Goal: Navigation & Orientation: Understand site structure

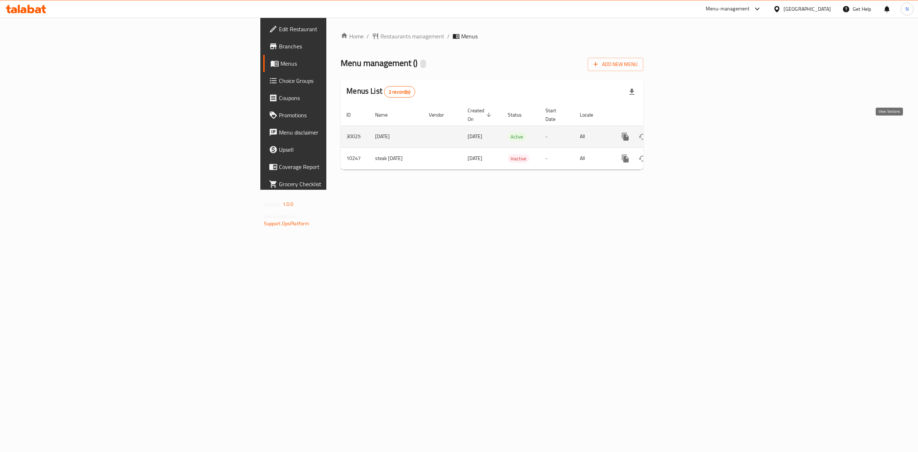
click at [680, 133] on icon "enhanced table" at bounding box center [677, 136] width 6 height 6
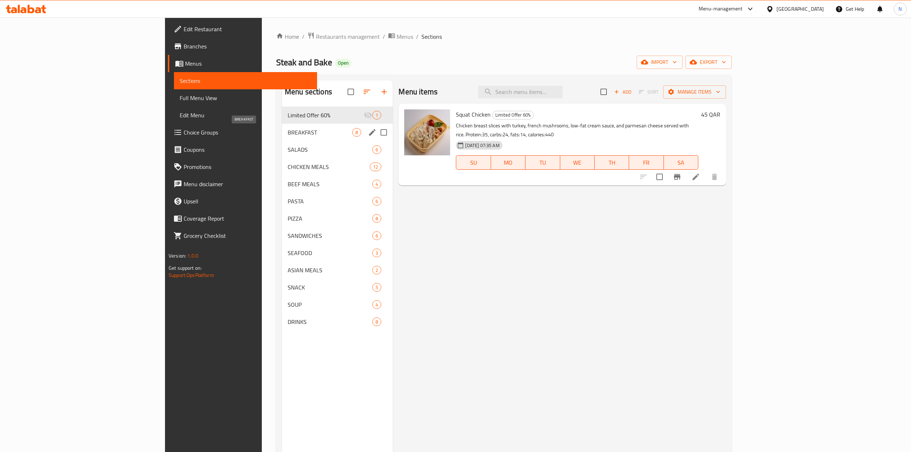
click at [288, 136] on span "BREAKFAST" at bounding box center [320, 132] width 65 height 9
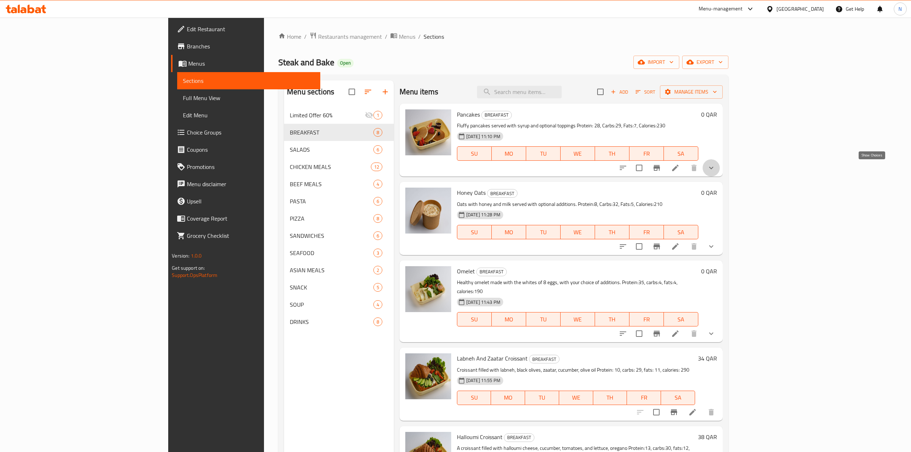
click at [715, 169] on icon "show more" at bounding box center [711, 168] width 9 height 9
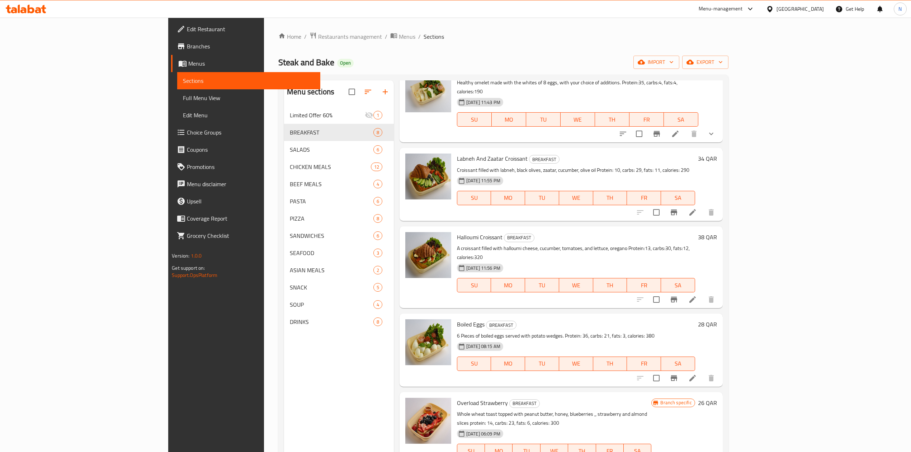
click at [720, 129] on div at bounding box center [666, 133] width 105 height 17
click at [715, 136] on icon "show more" at bounding box center [711, 133] width 9 height 9
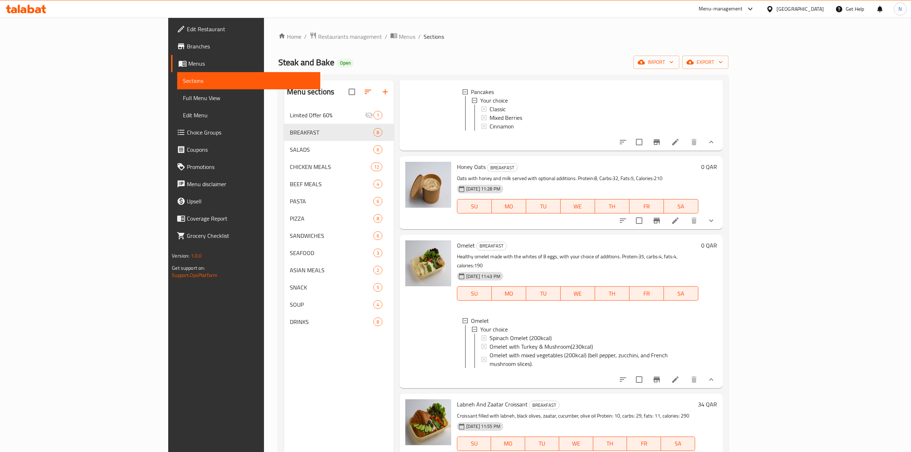
scroll to position [72, 0]
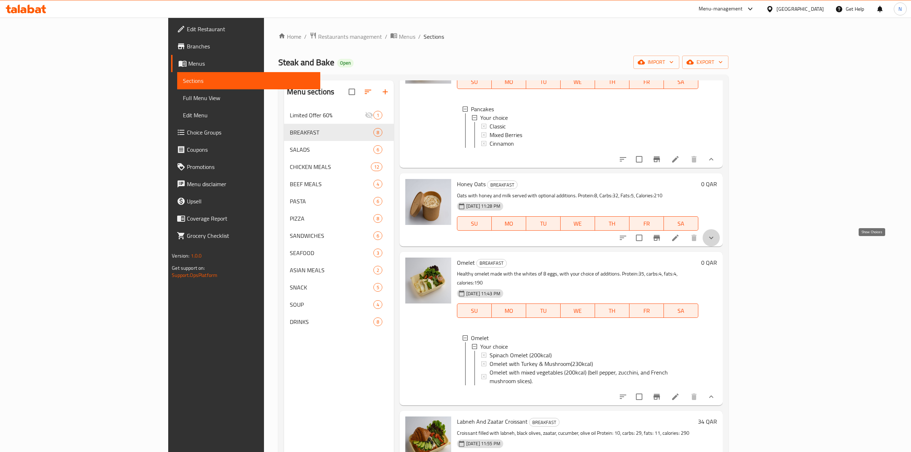
click at [715, 242] on icon "show more" at bounding box center [711, 237] width 9 height 9
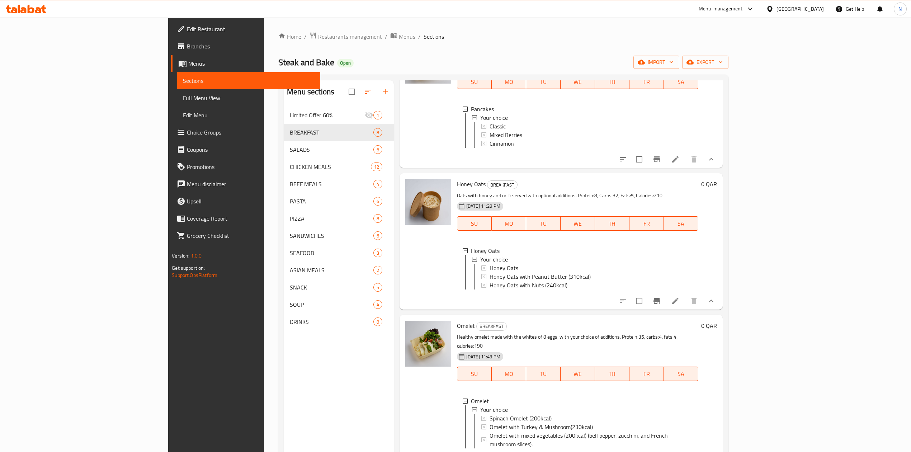
scroll to position [311, 0]
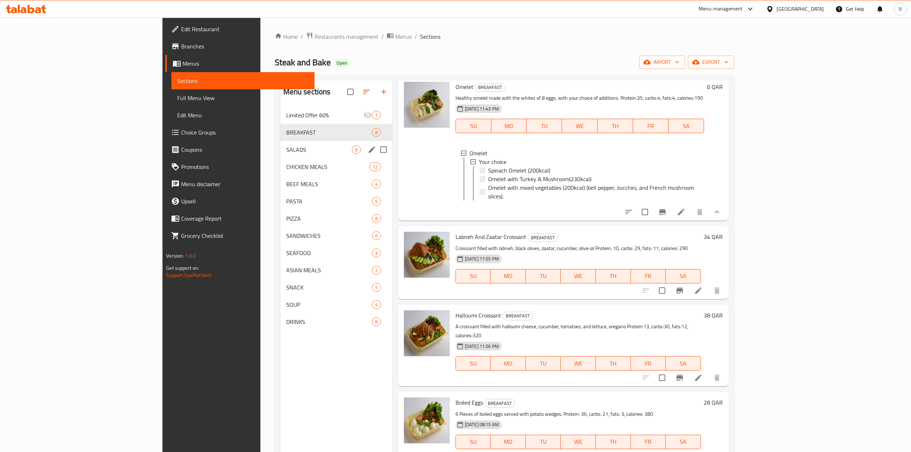
click at [287, 150] on span "SALADS" at bounding box center [319, 149] width 66 height 9
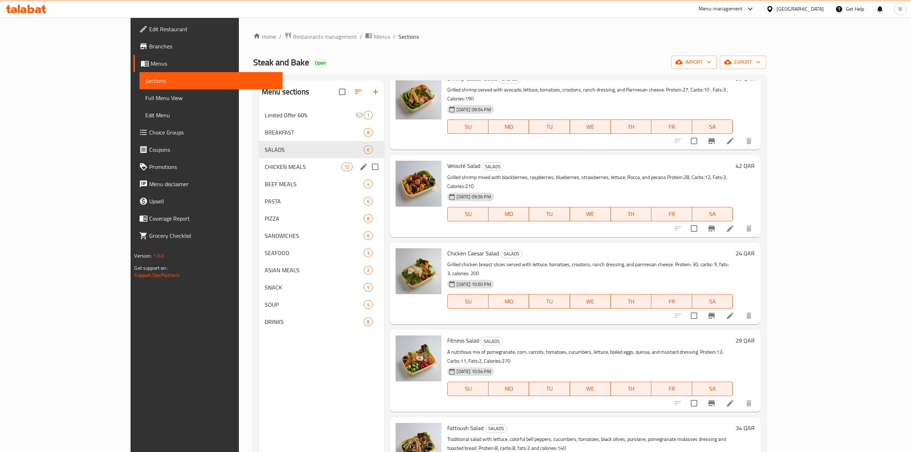
click at [294, 170] on span "CHICKEN MEALS" at bounding box center [303, 166] width 76 height 9
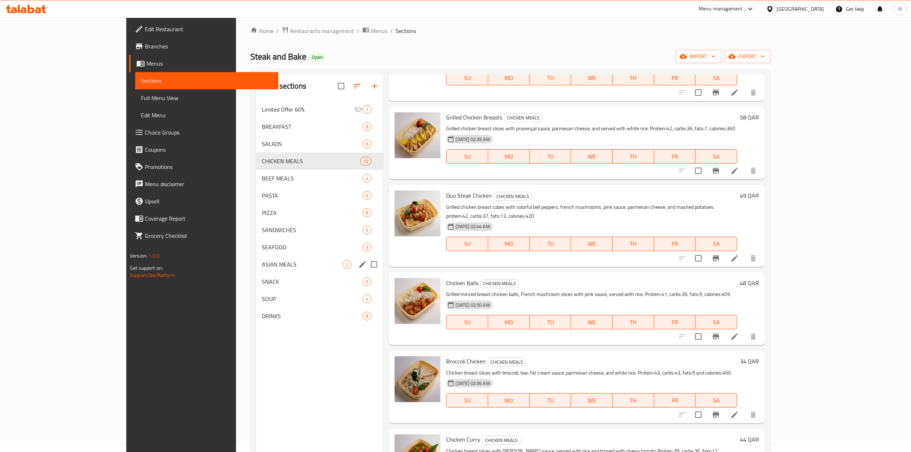
scroll to position [5, 0]
click at [267, 175] on span "BEEF MEALS" at bounding box center [302, 179] width 81 height 9
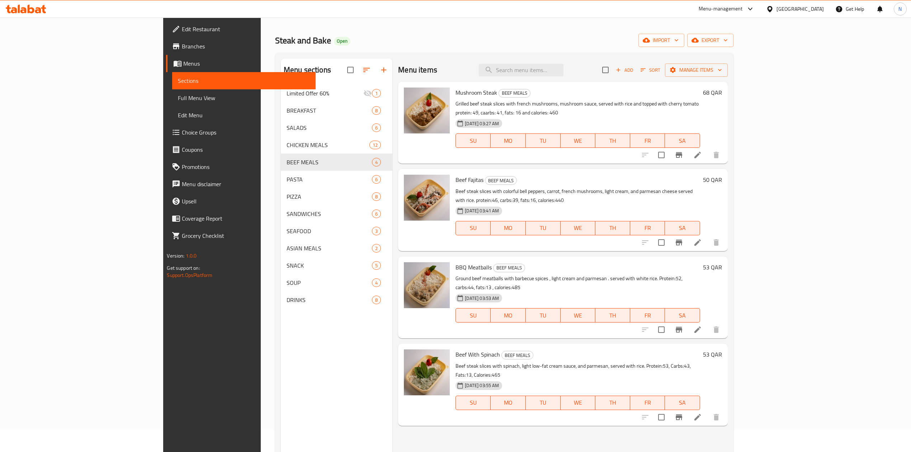
scroll to position [5, 0]
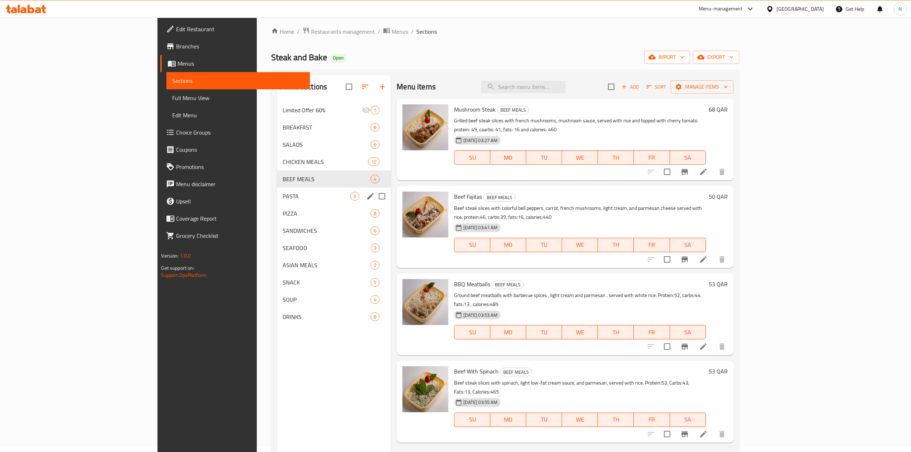
click at [298, 197] on span "PASTA" at bounding box center [317, 196] width 68 height 9
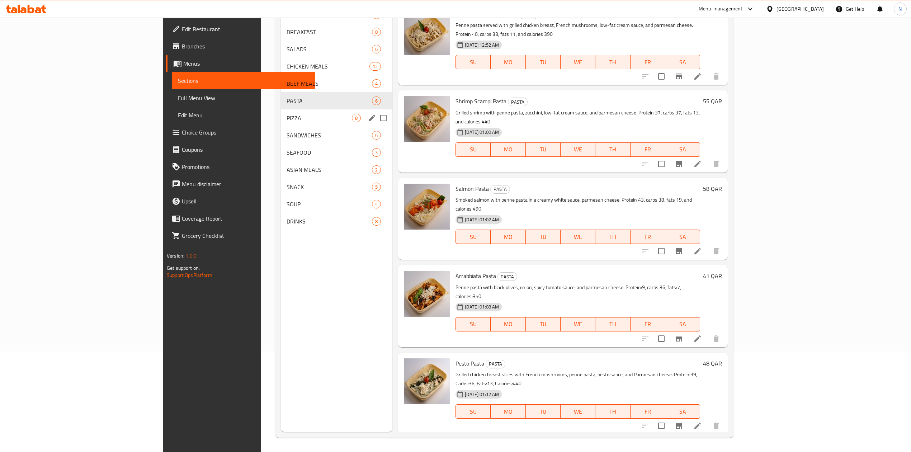
click at [320, 119] on div "PIZZA 8" at bounding box center [337, 117] width 112 height 17
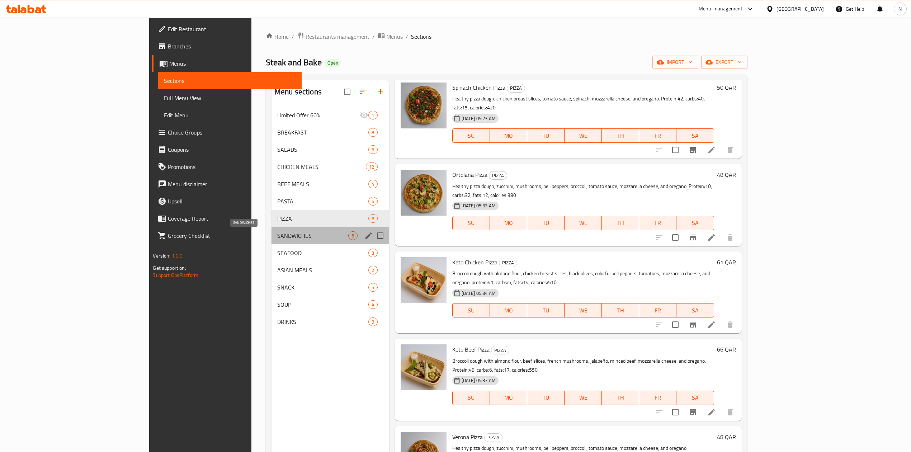
click at [300, 237] on span "SANDWICHES" at bounding box center [312, 235] width 71 height 9
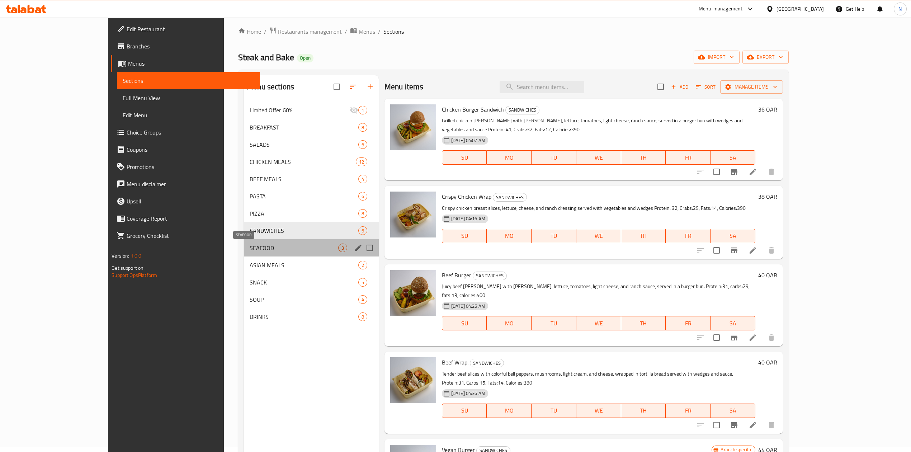
click at [303, 244] on span "SEAFOOD" at bounding box center [294, 247] width 88 height 9
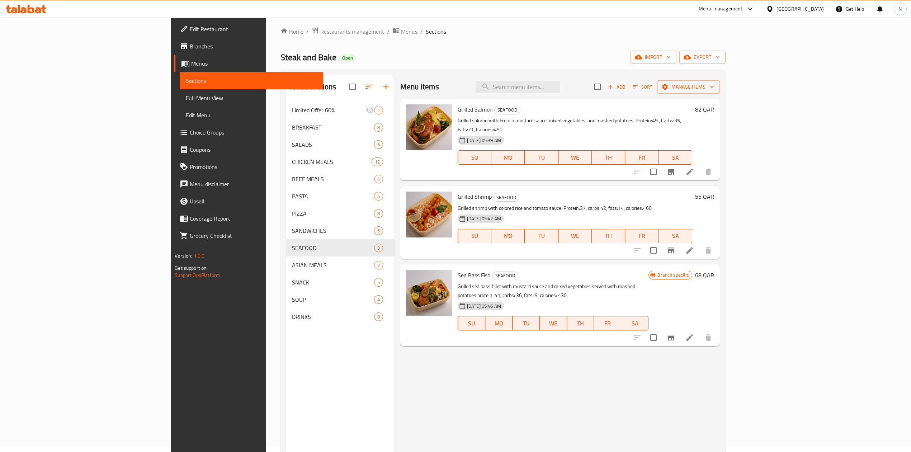
click at [478, 282] on p "Grilled sea bass fillet with mustard sauce and mixed vegetables served with mas…" at bounding box center [553, 291] width 191 height 18
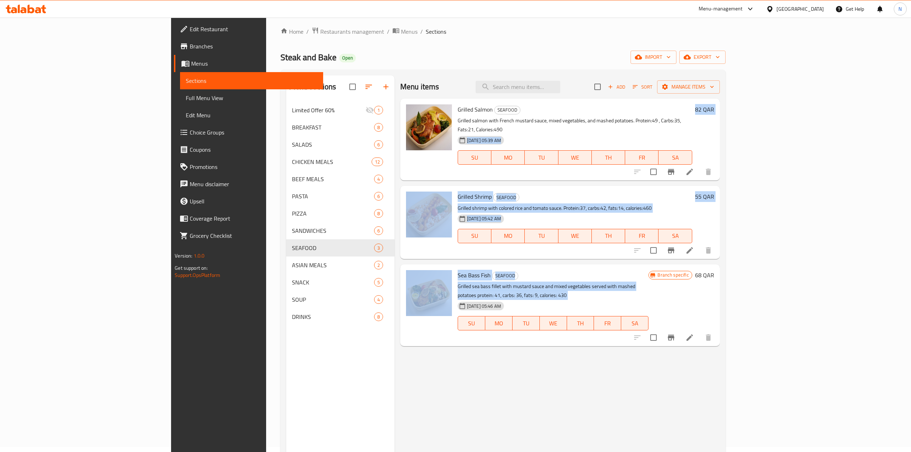
drag, startPoint x: 478, startPoint y: 278, endPoint x: 444, endPoint y: 135, distance: 146.8
click at [444, 109] on div "Grilled Salmon SEAFOOD Grilled salmon with French mustard sauce, mixed vegetabl…" at bounding box center [560, 104] width 320 height 11
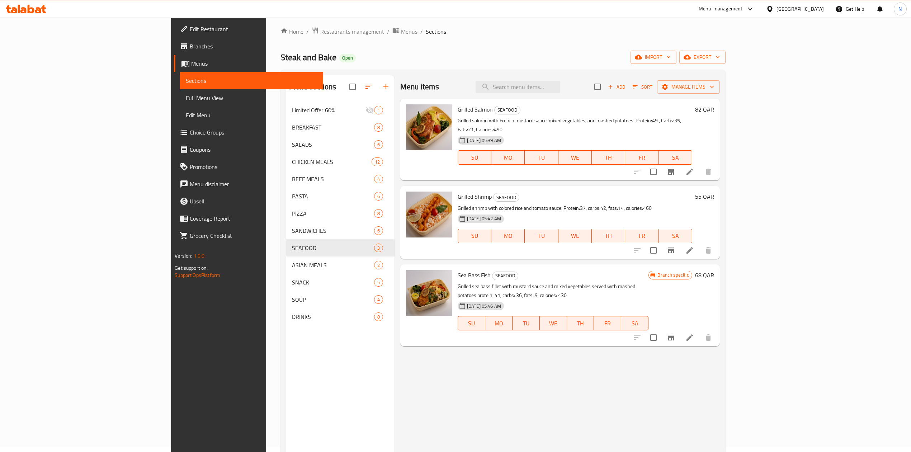
click at [469, 116] on p "Grilled salmon with French mustard sauce, mixed vegetables, and mashed potatoes…" at bounding box center [575, 125] width 235 height 18
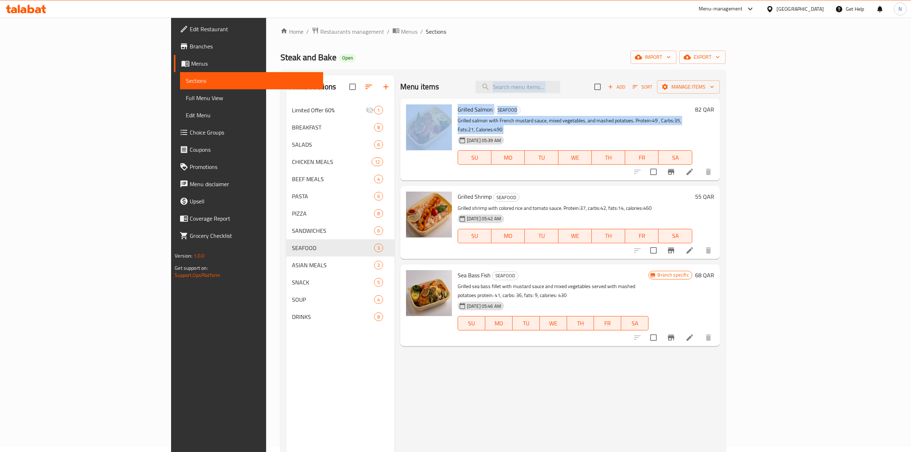
drag, startPoint x: 469, startPoint y: 116, endPoint x: 478, endPoint y: 92, distance: 25.8
click at [478, 92] on div "Menu items Add Sort Manage items Grilled Salmon SEAFOOD Grilled salmon with Fre…" at bounding box center [556, 301] width 325 height 452
click at [518, 119] on p "Grilled salmon with French mustard sauce, mixed vegetables, and mashed potatoes…" at bounding box center [575, 125] width 235 height 18
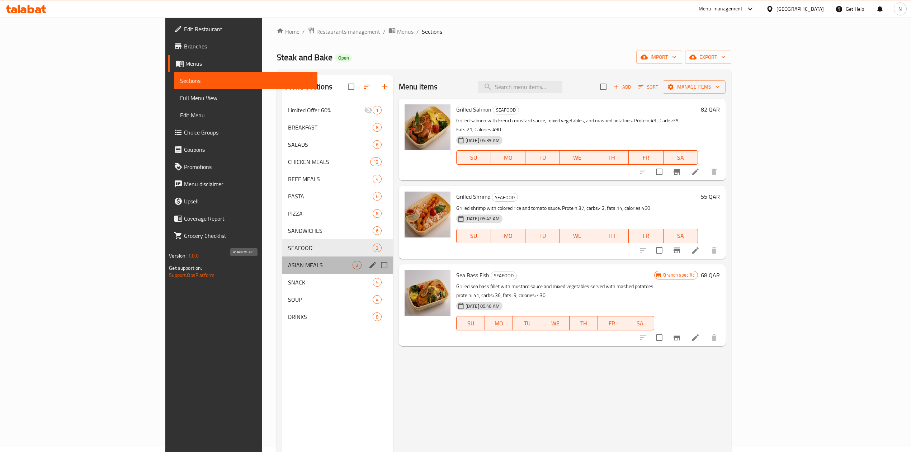
click at [288, 268] on span "ASIAN MEALS" at bounding box center [320, 265] width 65 height 9
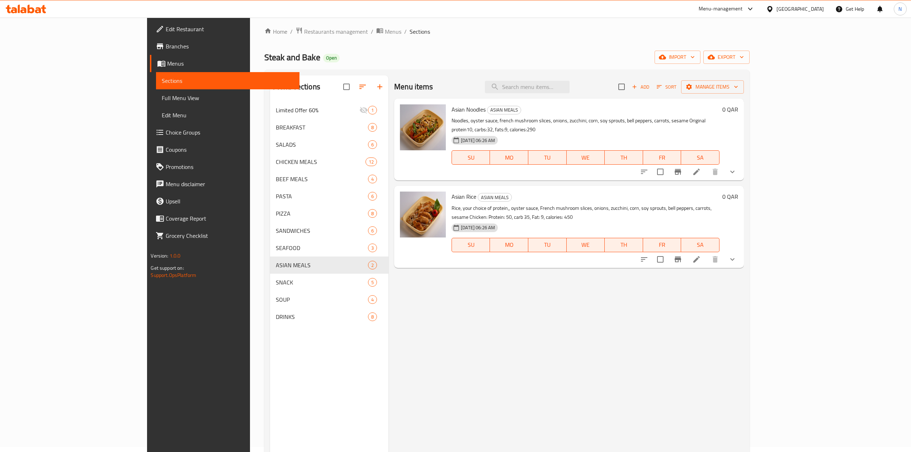
click at [741, 163] on button "show more" at bounding box center [732, 171] width 17 height 17
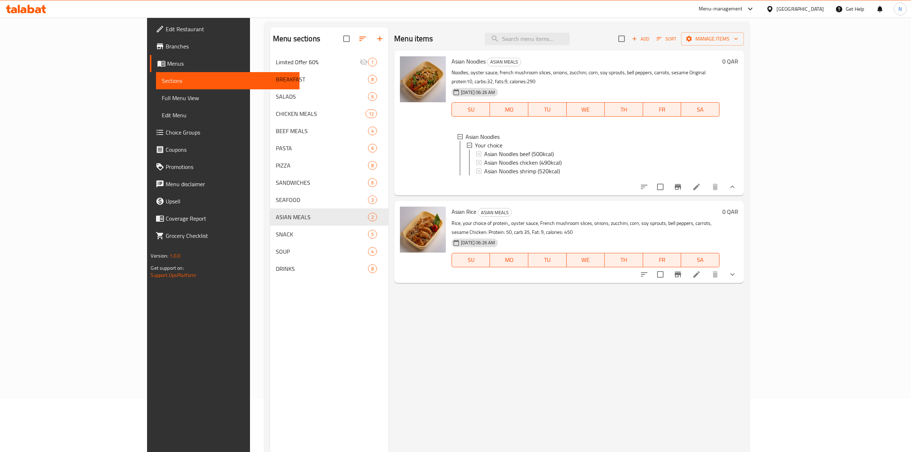
click at [743, 273] on div "Menu items Add Sort Manage items Asian Noodles ASIAN MEALS Noodles, oyster sauc…" at bounding box center [565, 253] width 355 height 452
click at [741, 266] on button "show more" at bounding box center [732, 274] width 17 height 17
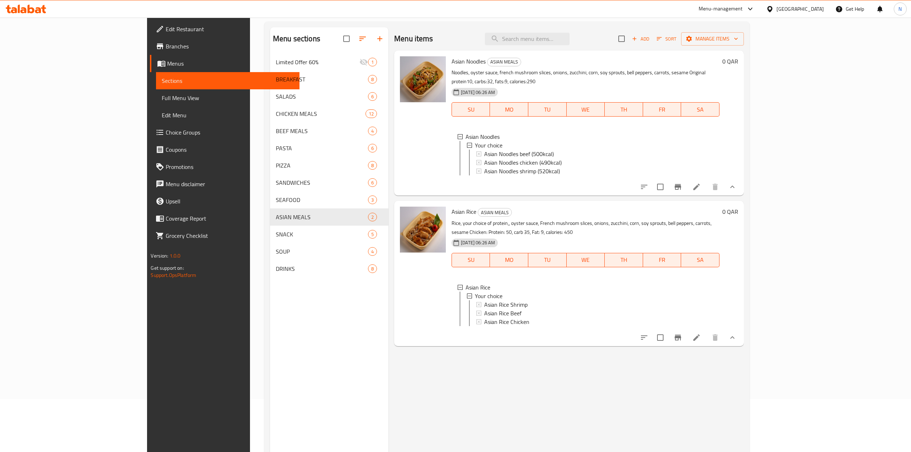
click at [397, 313] on div at bounding box center [423, 273] width 52 height 139
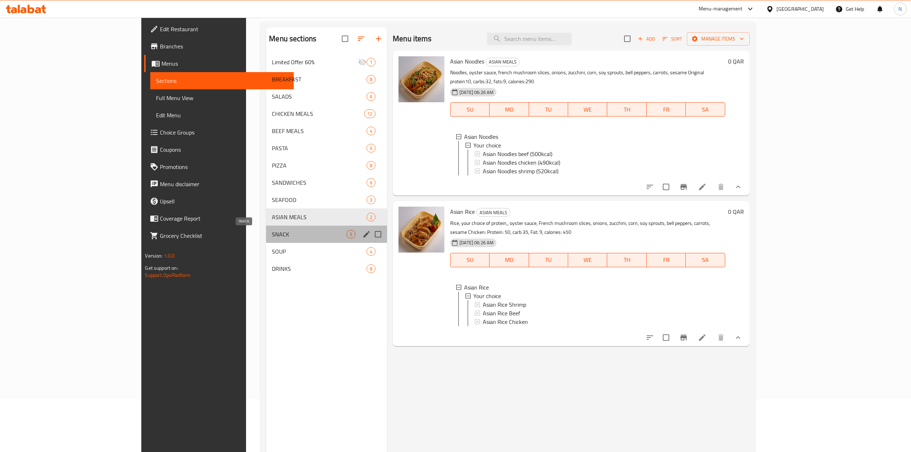
click at [278, 237] on span "SNACK" at bounding box center [309, 234] width 75 height 9
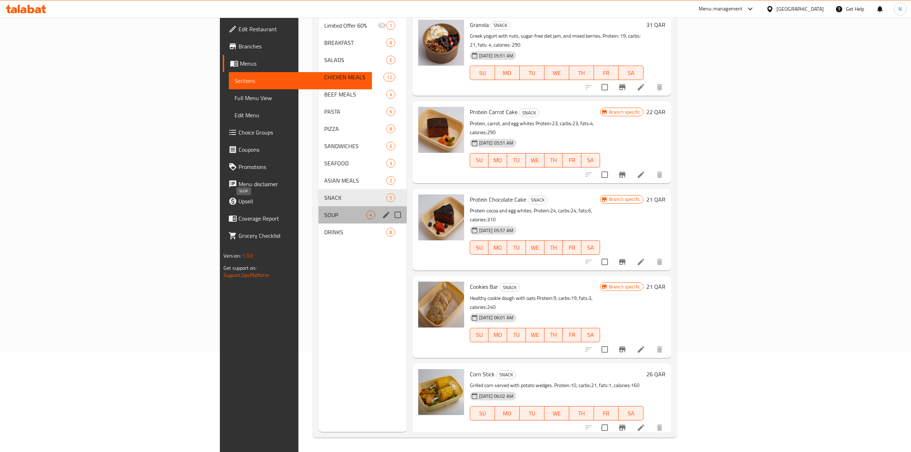
click at [324, 211] on span "SOUP" at bounding box center [345, 215] width 42 height 9
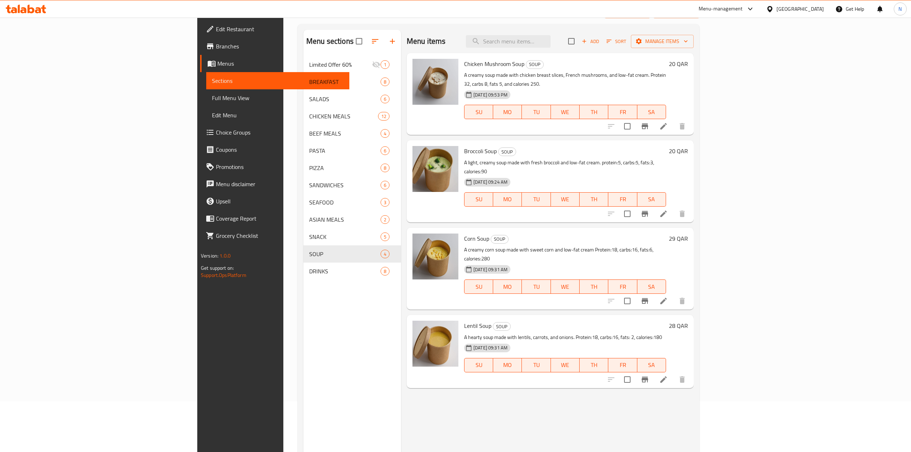
scroll to position [5, 0]
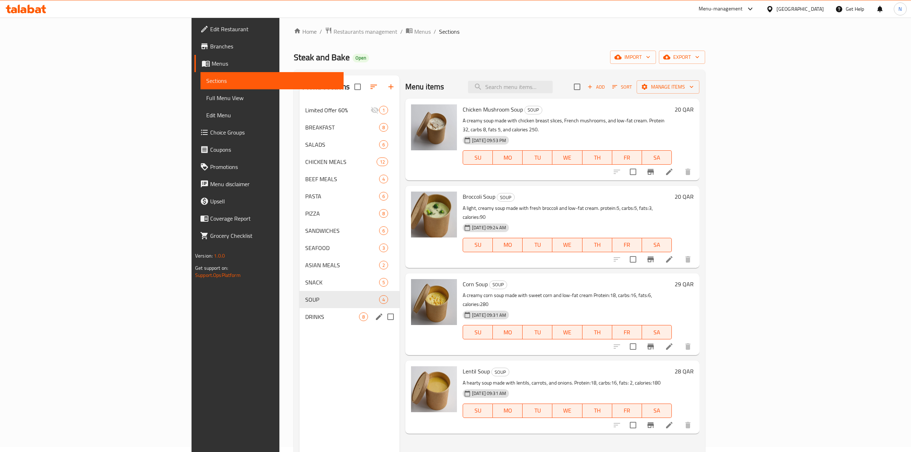
click at [305, 315] on span "DRINKS" at bounding box center [332, 316] width 54 height 9
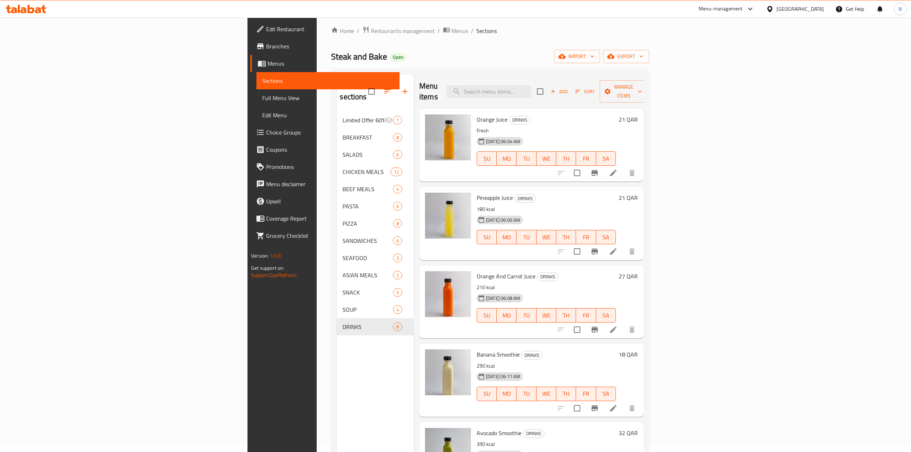
scroll to position [5, 0]
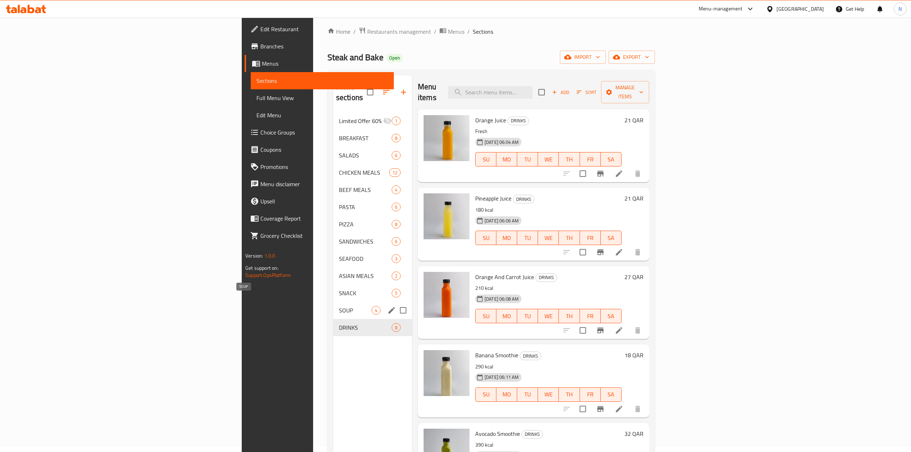
click at [339, 306] on span "SOUP" at bounding box center [355, 310] width 33 height 9
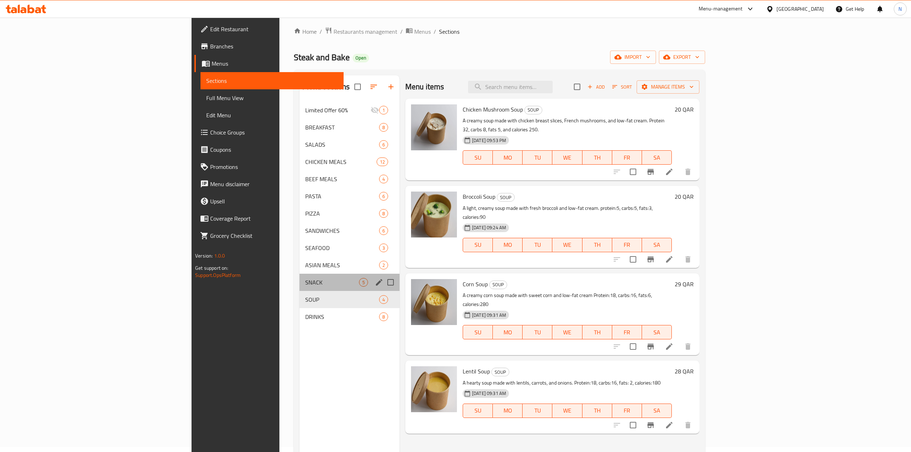
click at [300, 277] on div "SNACK 5" at bounding box center [349, 282] width 100 height 17
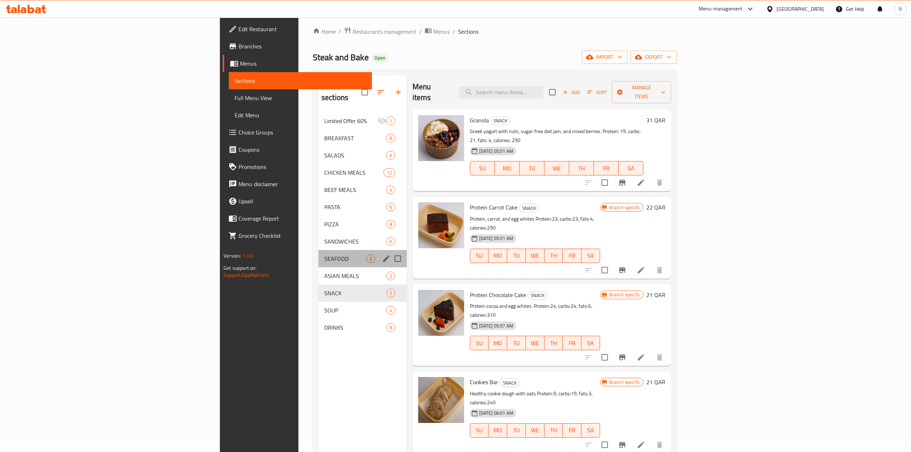
click at [318, 255] on div "SEAFOOD 3" at bounding box center [362, 258] width 88 height 17
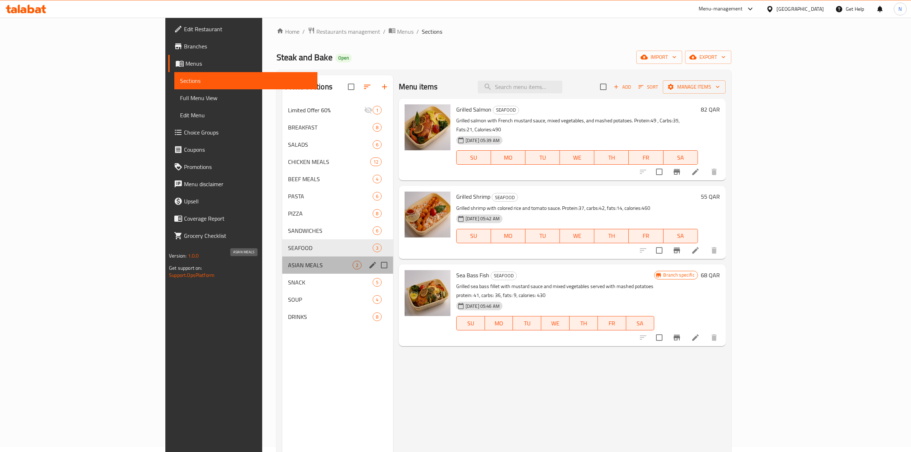
click at [309, 267] on span "ASIAN MEALS" at bounding box center [320, 265] width 65 height 9
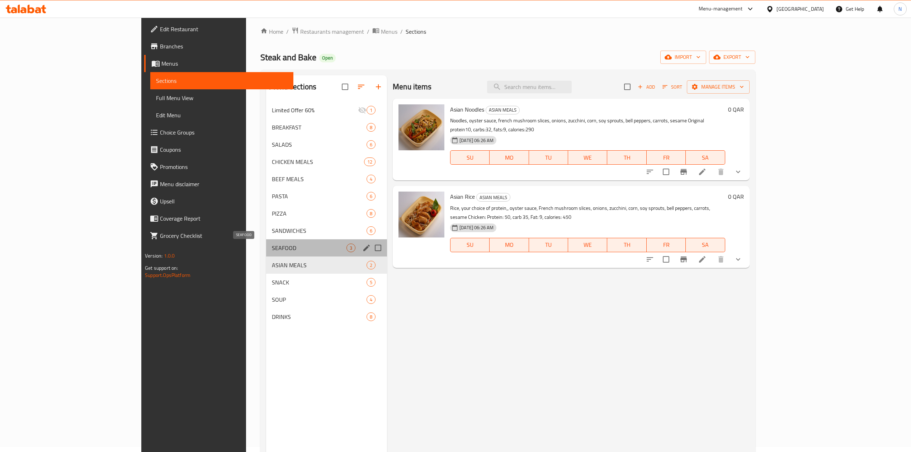
click at [309, 247] on span "SEAFOOD" at bounding box center [309, 247] width 75 height 9
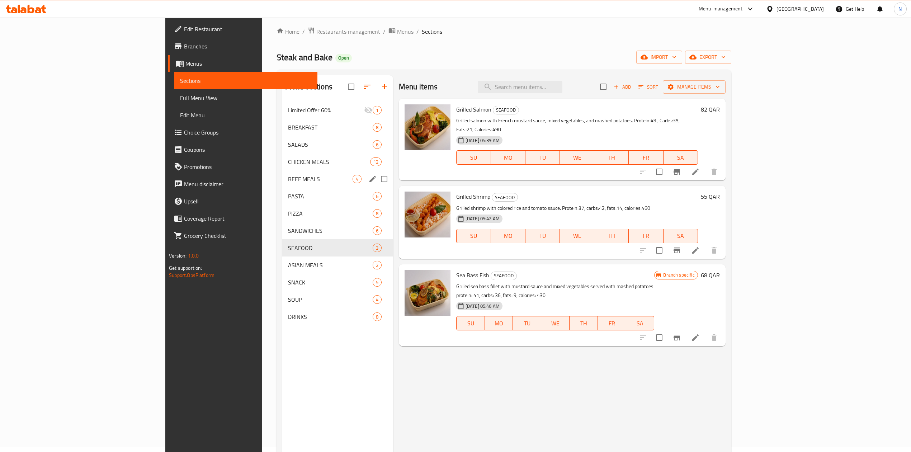
click at [303, 186] on div "BEEF MEALS 4" at bounding box center [337, 178] width 111 height 17
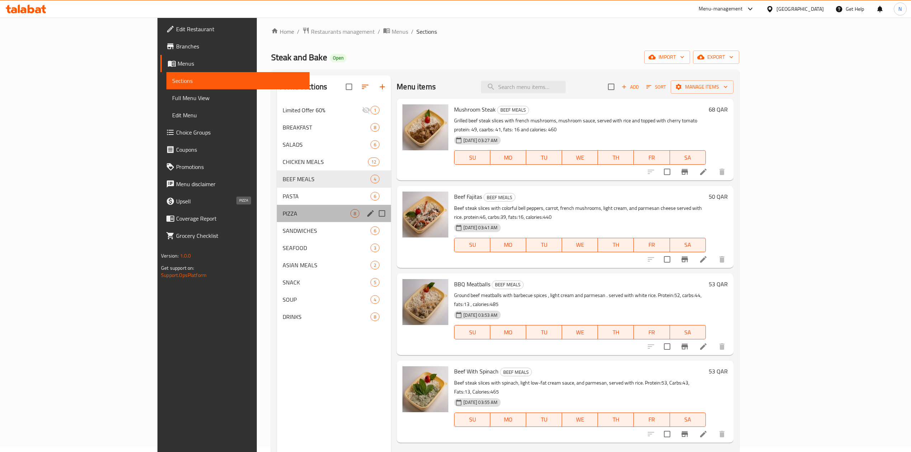
click at [296, 216] on span "PIZZA" at bounding box center [317, 213] width 68 height 9
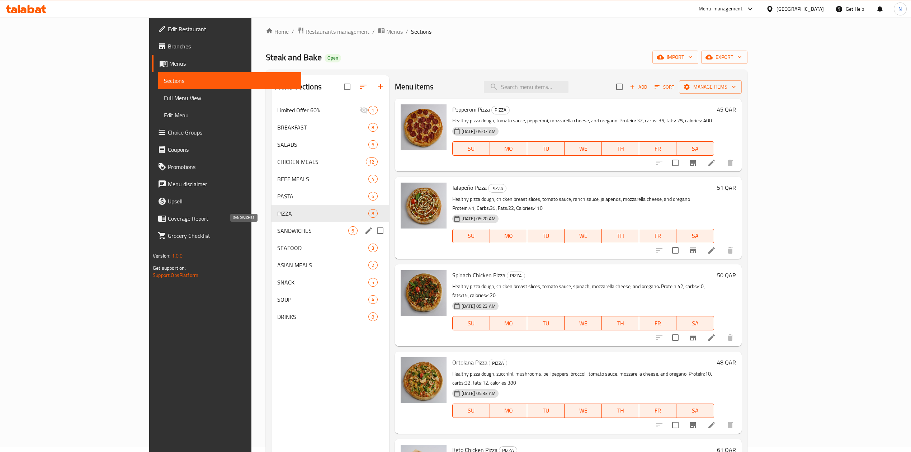
drag, startPoint x: 296, startPoint y: 227, endPoint x: 299, endPoint y: 244, distance: 17.2
click at [296, 227] on span "SANDWICHES" at bounding box center [312, 230] width 71 height 9
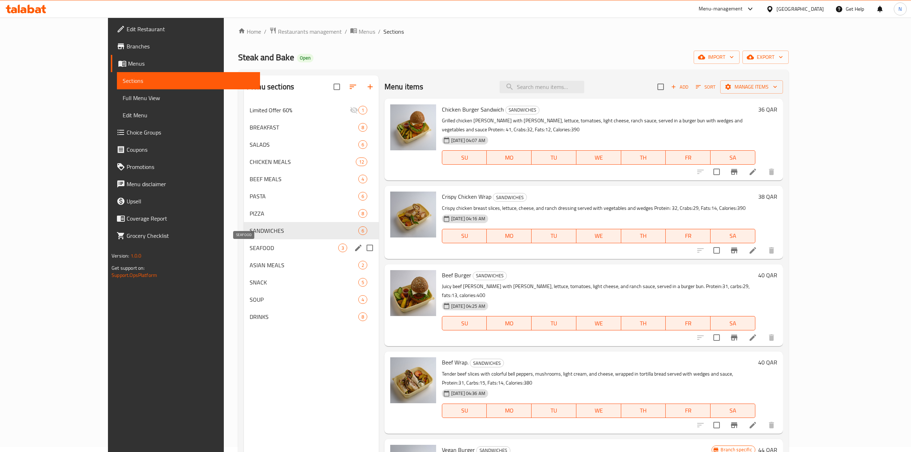
click at [302, 255] on div "SEAFOOD 3" at bounding box center [311, 247] width 135 height 17
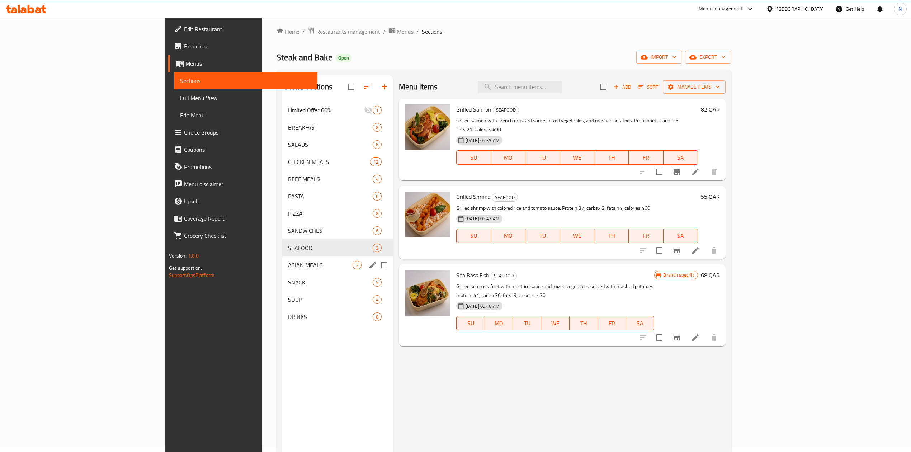
click at [306, 257] on div "ASIAN MEALS 2" at bounding box center [337, 264] width 111 height 17
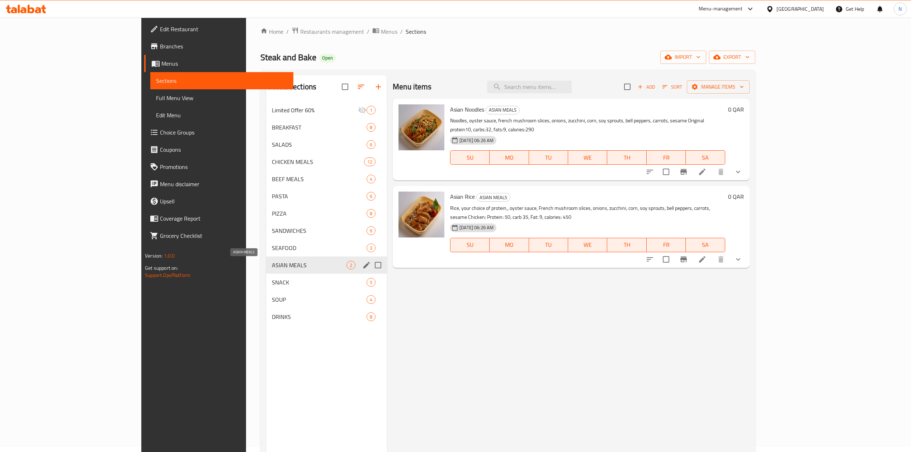
click at [294, 268] on span "ASIAN MEALS" at bounding box center [309, 265] width 75 height 9
click at [299, 283] on span "SNACK" at bounding box center [309, 282] width 75 height 9
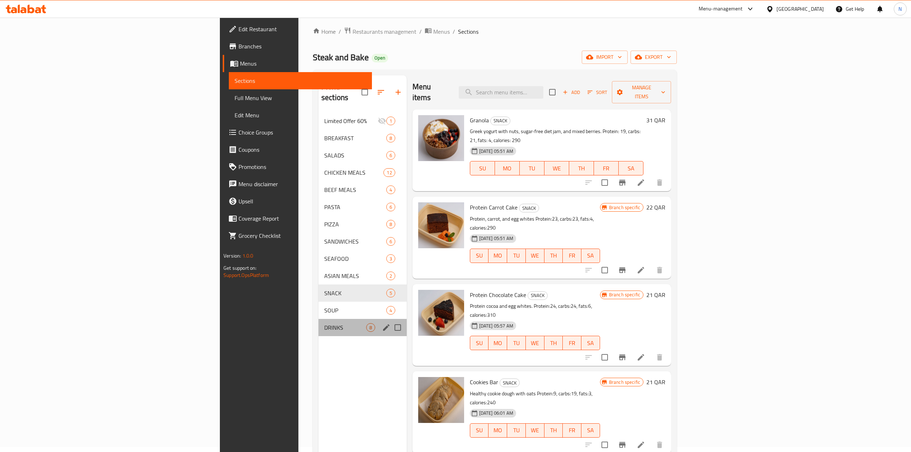
click at [318, 319] on div "DRINKS 8" at bounding box center [362, 327] width 88 height 17
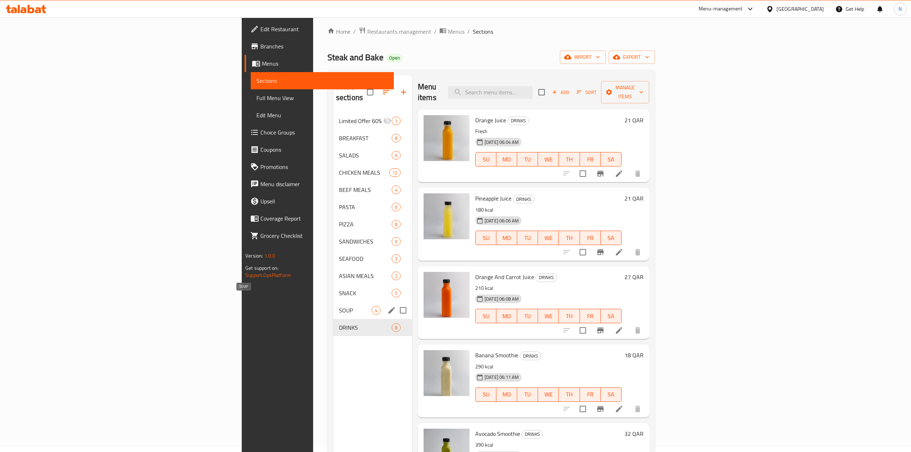
click at [339, 306] on span "SOUP" at bounding box center [355, 310] width 33 height 9
